Goal: Task Accomplishment & Management: Manage account settings

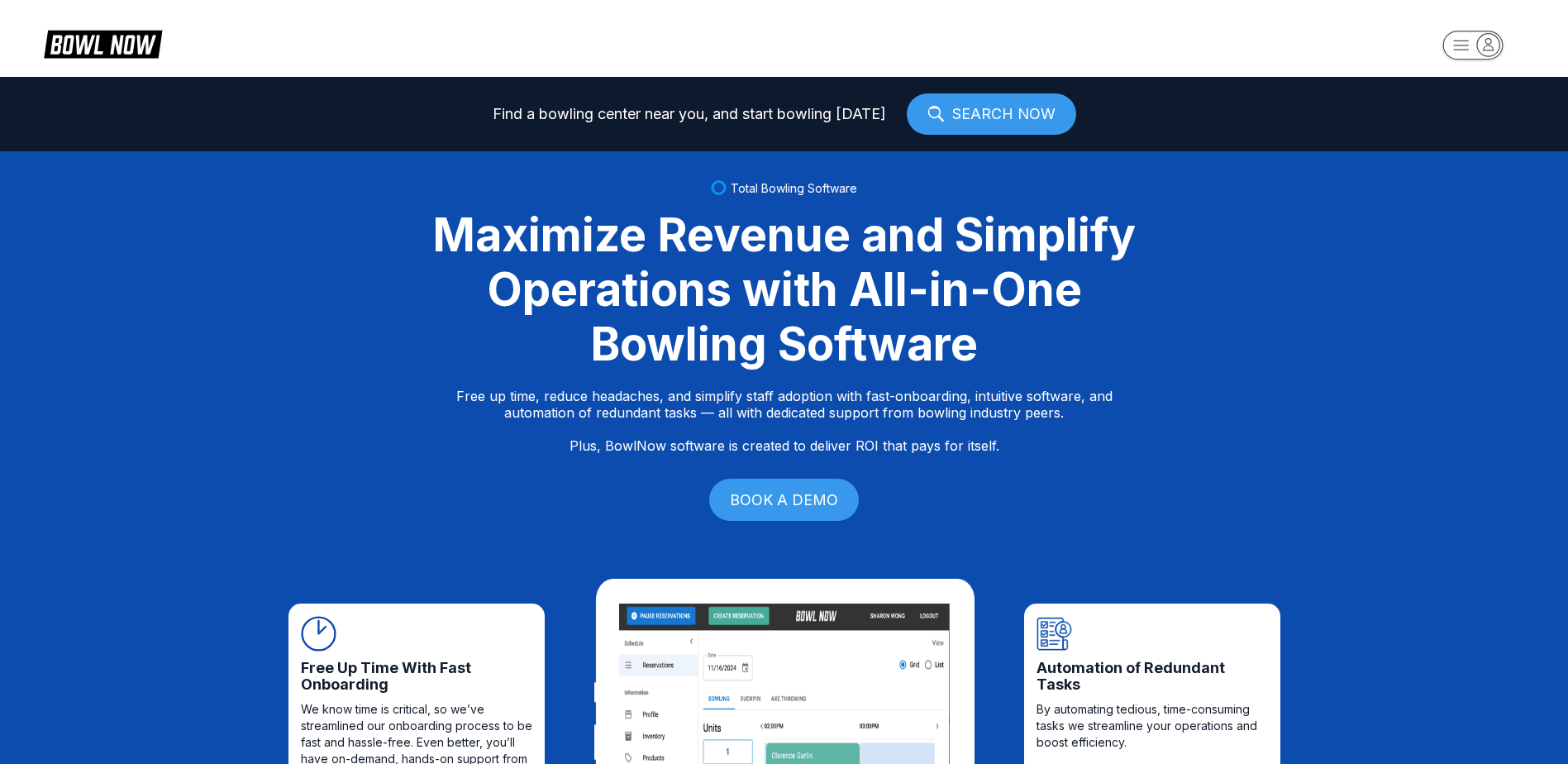
click at [1493, 47] on icon "button" at bounding box center [1488, 44] width 23 height 23
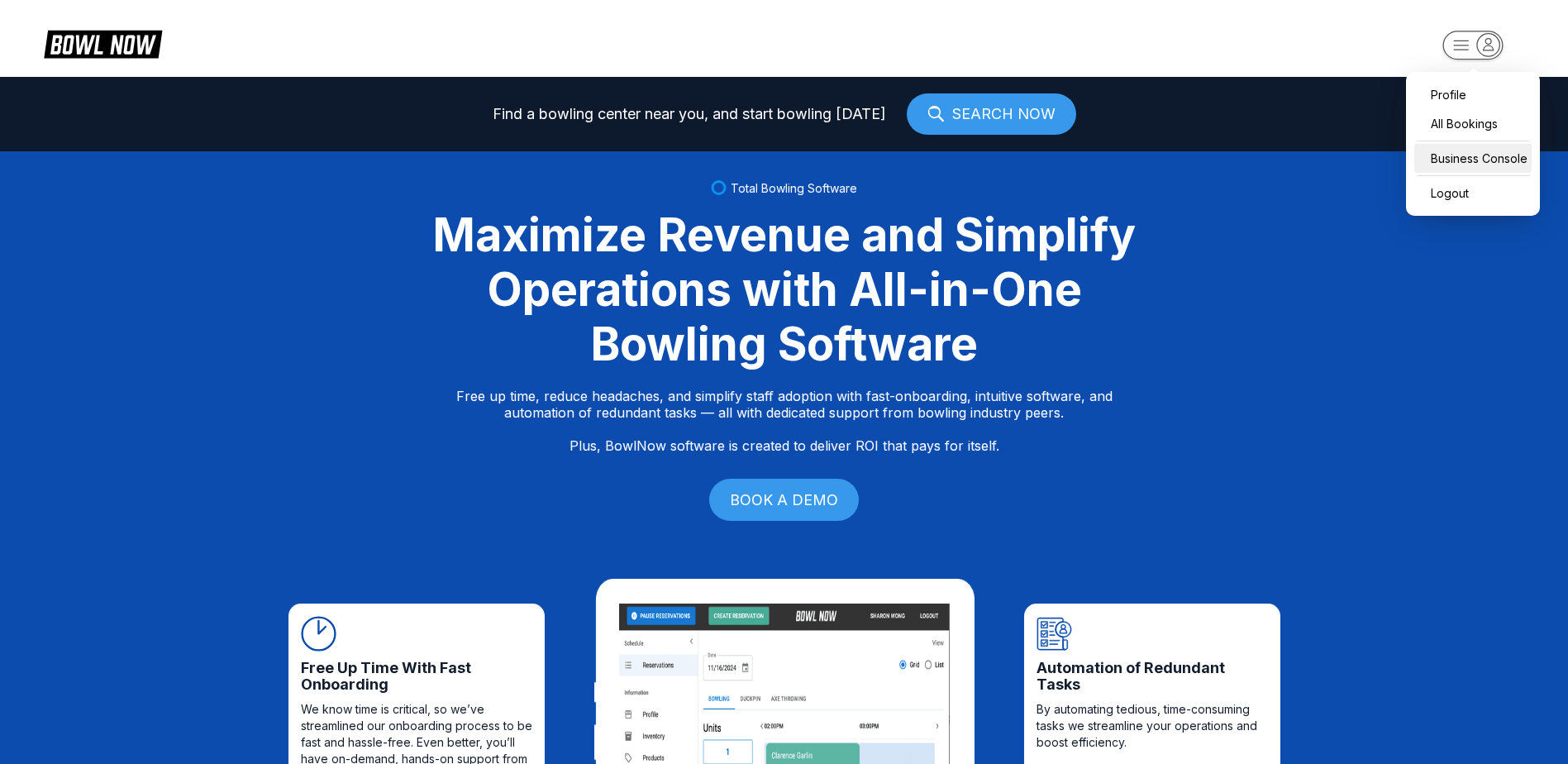
click at [1462, 150] on div "Business Console" at bounding box center [1473, 158] width 118 height 28
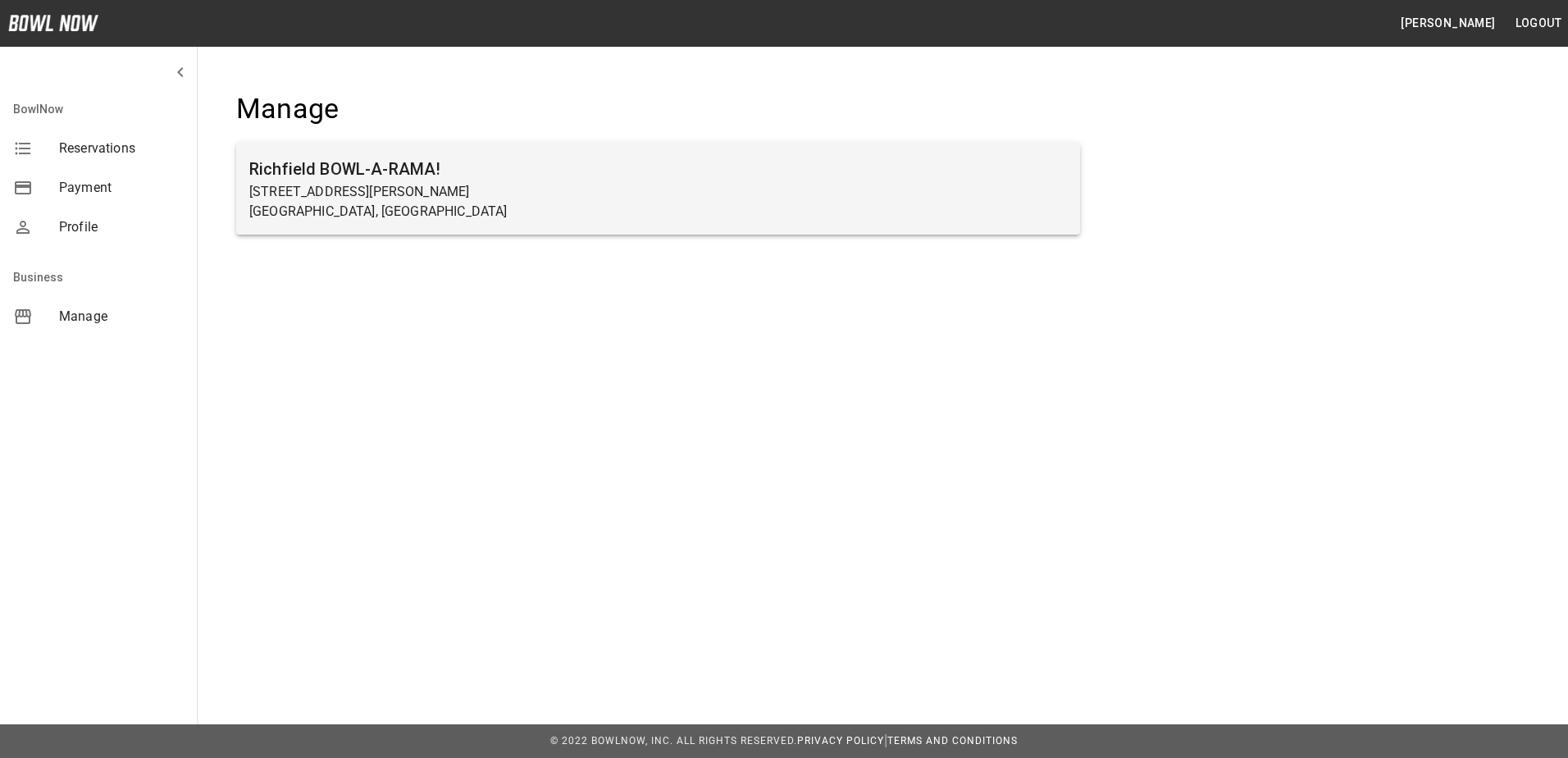
click at [318, 150] on div "Richfield BOWL-A-RAMA! 20 Bronner Street Richfield Springs, NY" at bounding box center [658, 189] width 844 height 91
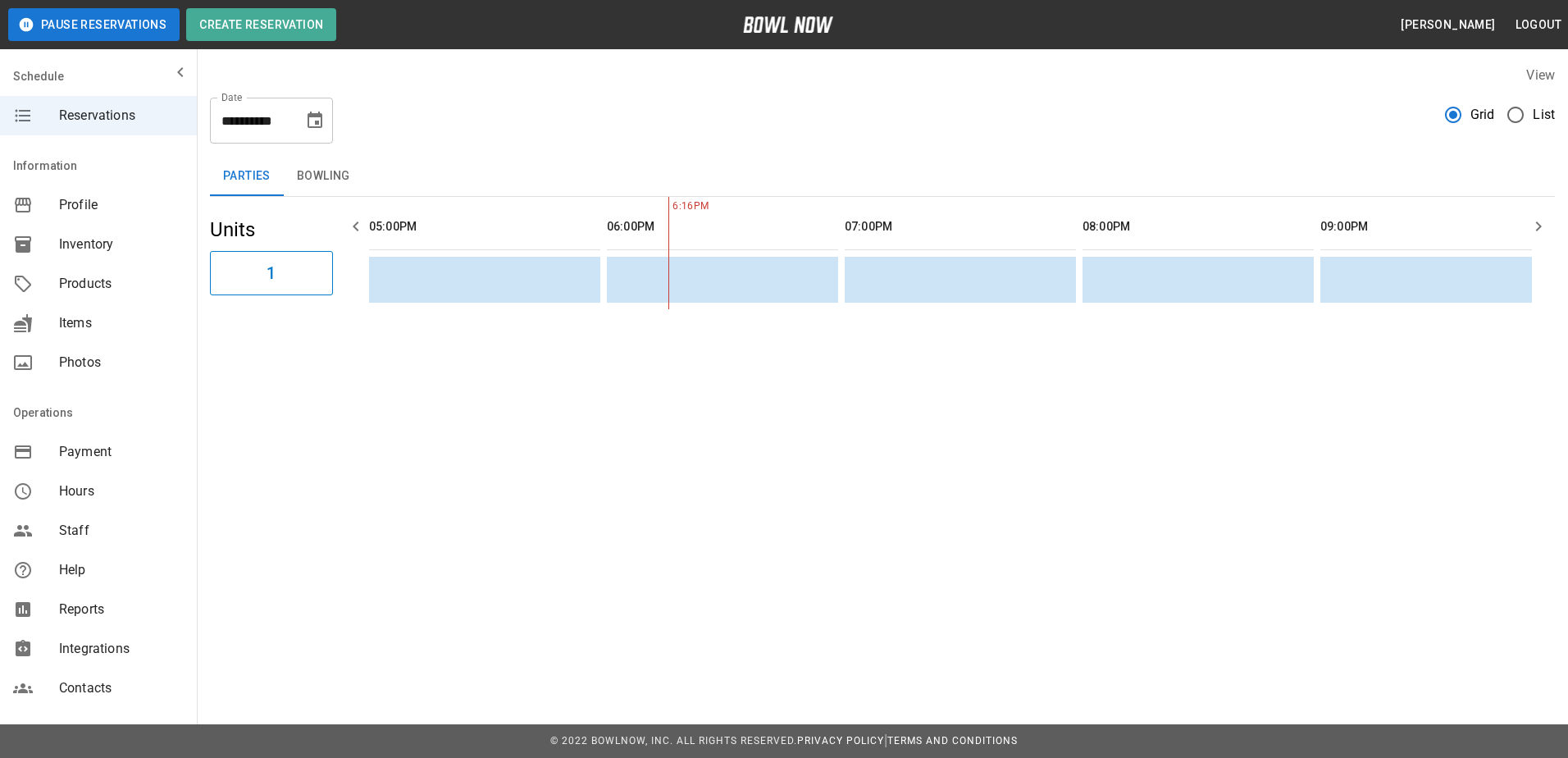
scroll to position [0, 34]
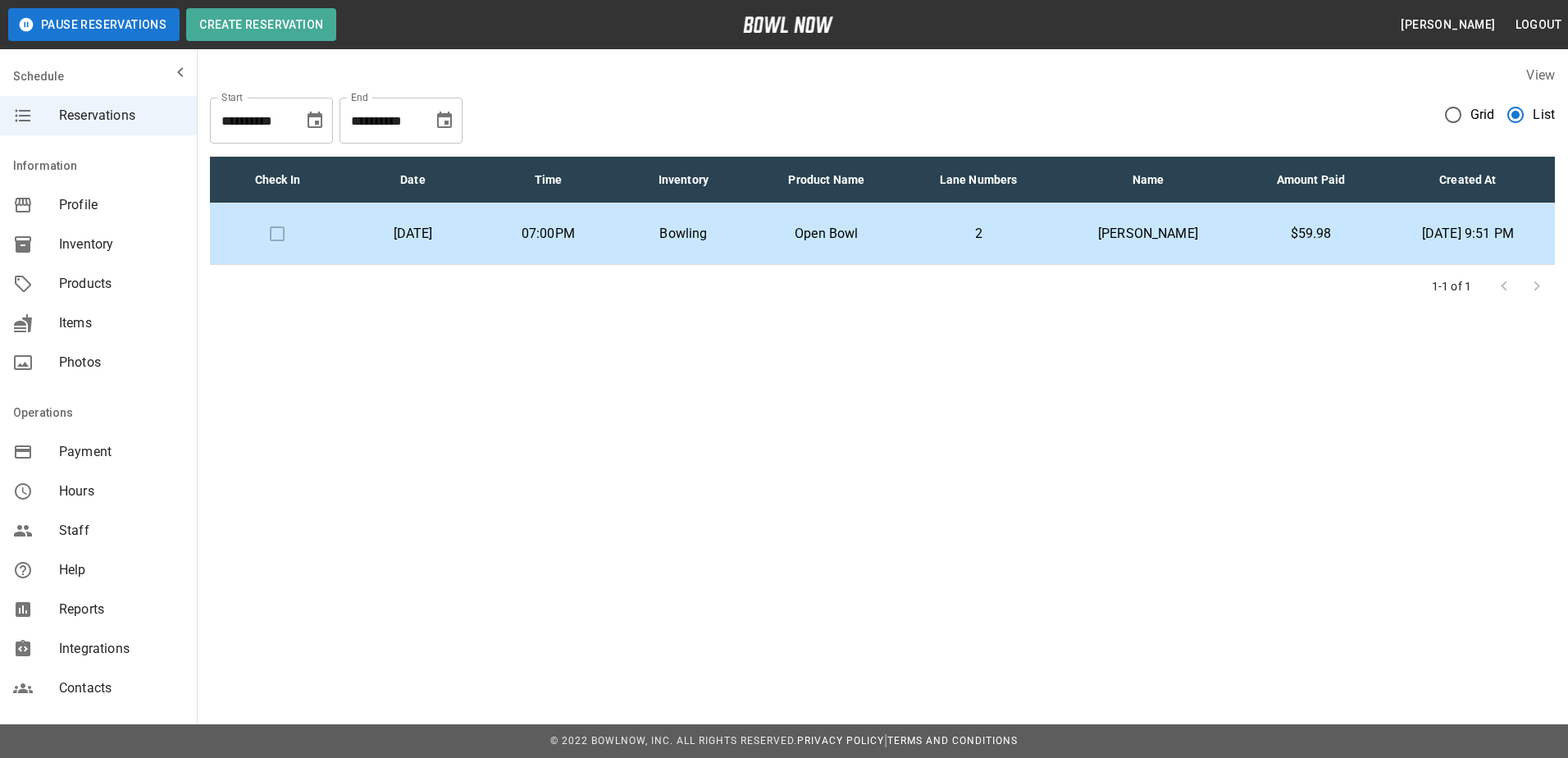
click at [1009, 448] on div "**********" at bounding box center [784, 379] width 1568 height 758
click at [1015, 229] on p "2" at bounding box center [979, 234] width 128 height 19
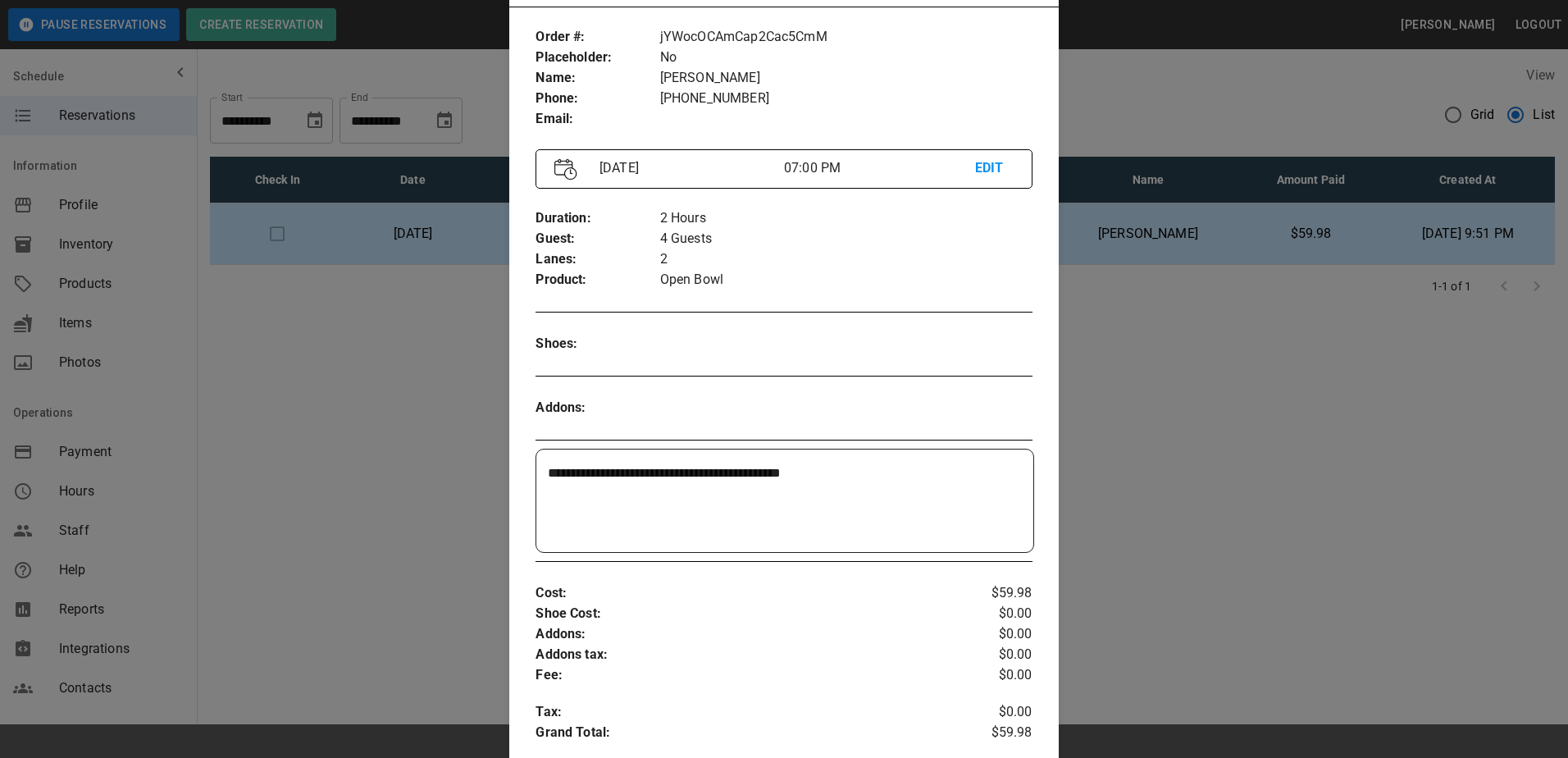
scroll to position [108, 0]
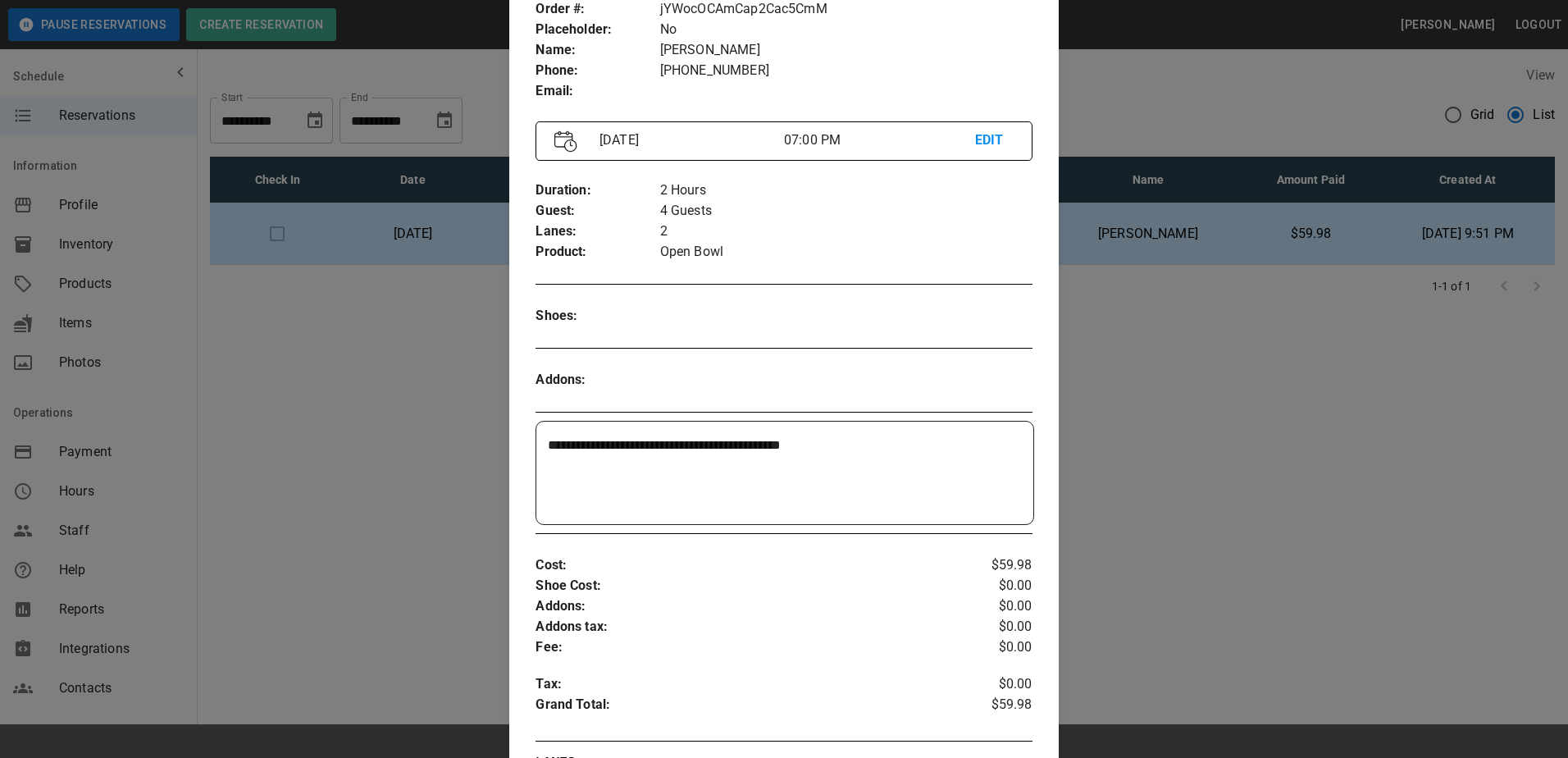
click at [1305, 368] on div at bounding box center [784, 379] width 1568 height 758
